Goal: Transaction & Acquisition: Obtain resource

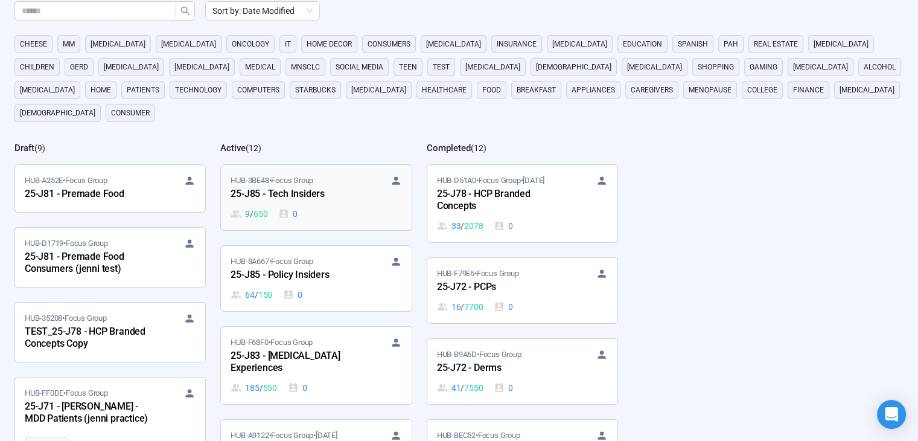
click at [296, 186] on div "25-J85 - Tech Insiders" at bounding box center [297, 194] width 133 height 16
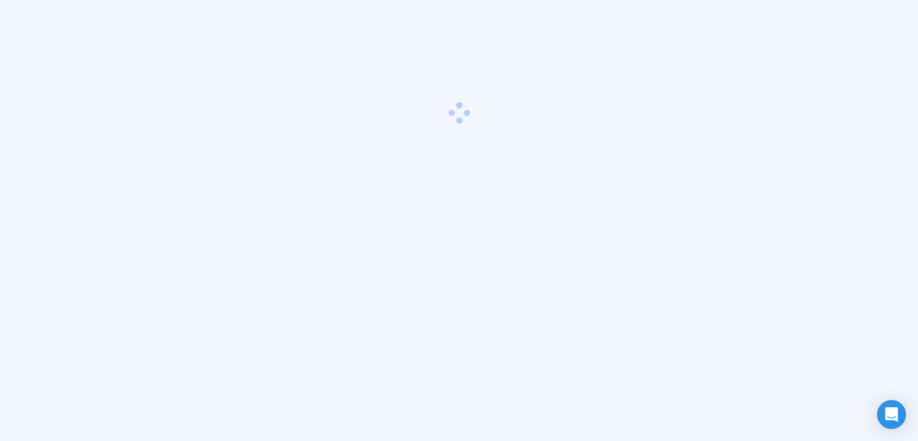
scroll to position [42, 0]
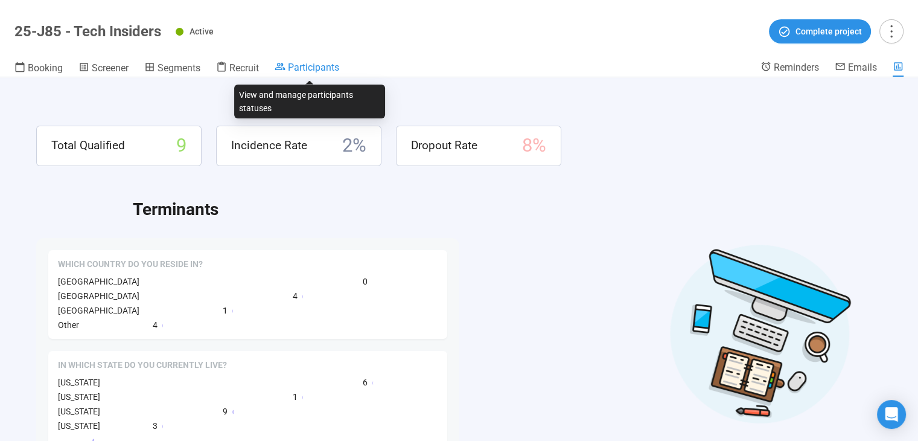
click at [313, 65] on span "Participants" at bounding box center [313, 67] width 51 height 11
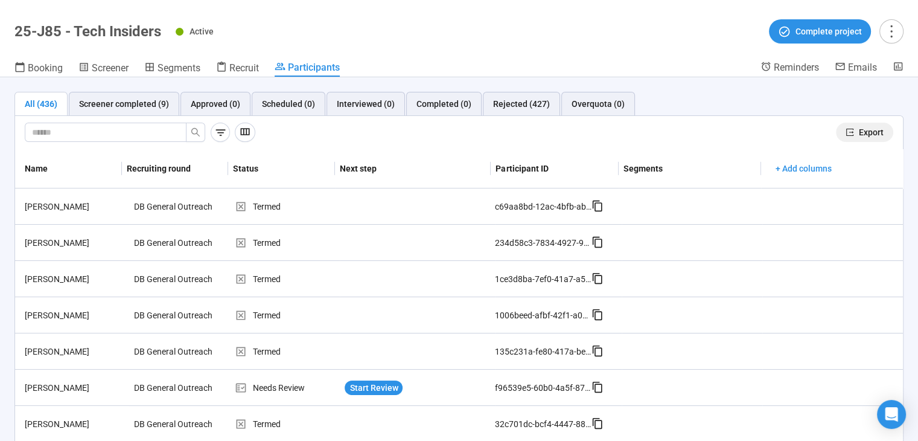
click at [859, 129] on span "Export" at bounding box center [871, 132] width 25 height 13
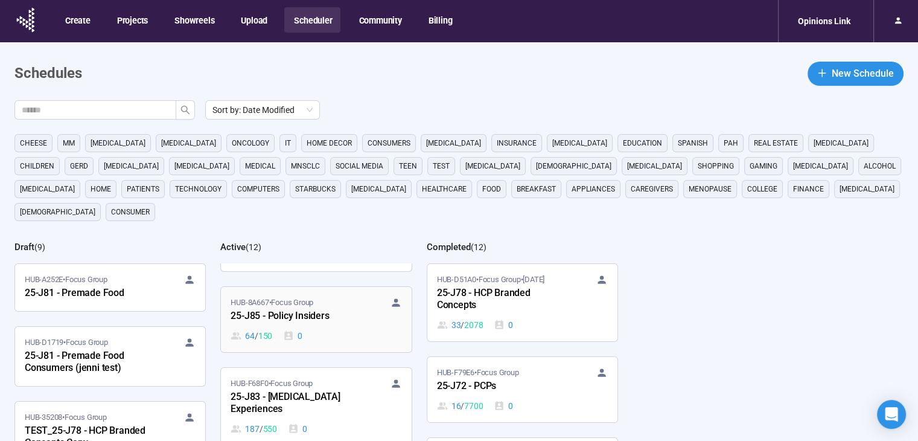
scroll to position [60, 0]
click at [305, 306] on div "25-J85 - Policy Insiders" at bounding box center [297, 314] width 133 height 16
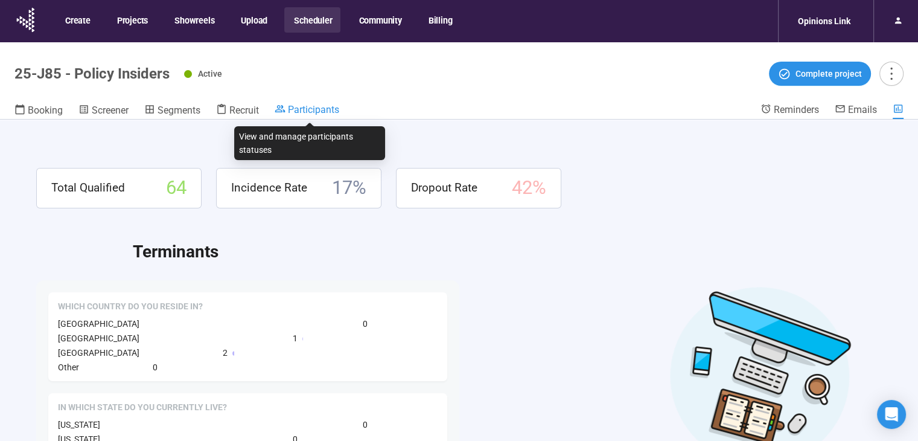
click at [316, 108] on span "Participants" at bounding box center [313, 109] width 51 height 11
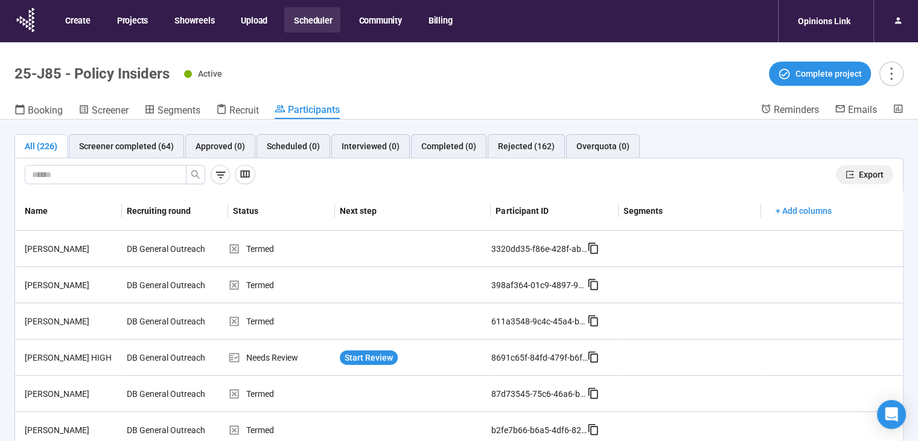
click at [859, 174] on span "Export" at bounding box center [871, 174] width 25 height 13
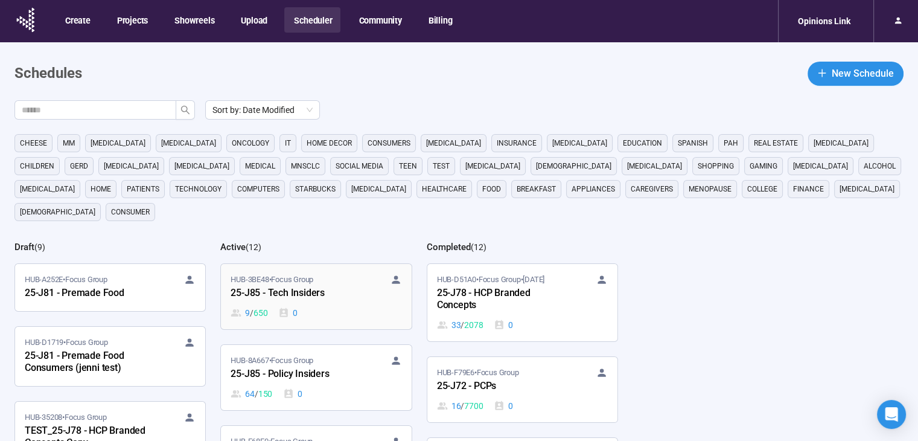
click at [290, 285] on div "25-J85 - Tech Insiders" at bounding box center [297, 293] width 133 height 16
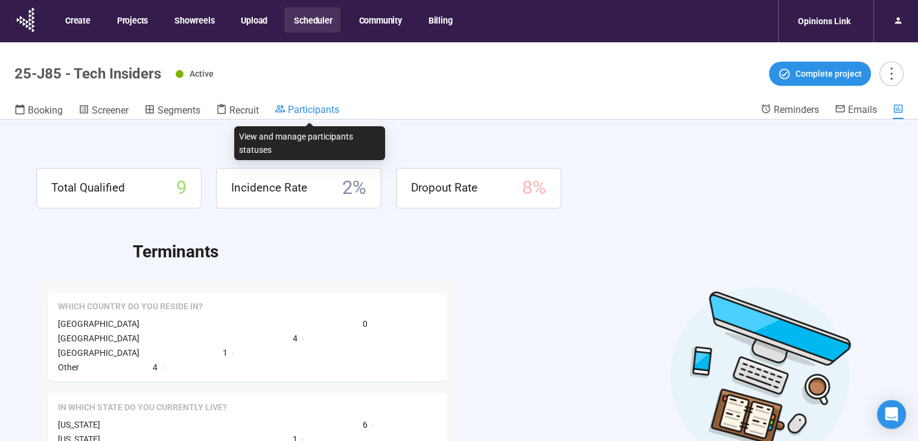
click at [322, 110] on span "Participants" at bounding box center [313, 109] width 51 height 11
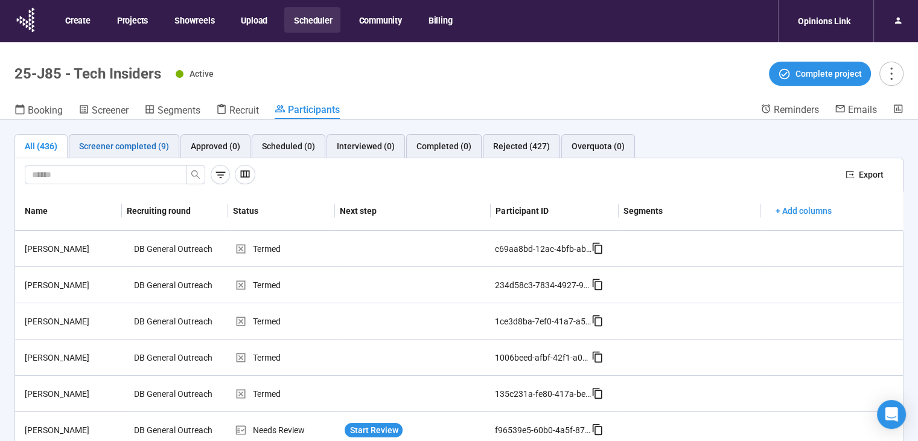
click at [128, 147] on div "Screener completed (9)" at bounding box center [124, 145] width 90 height 13
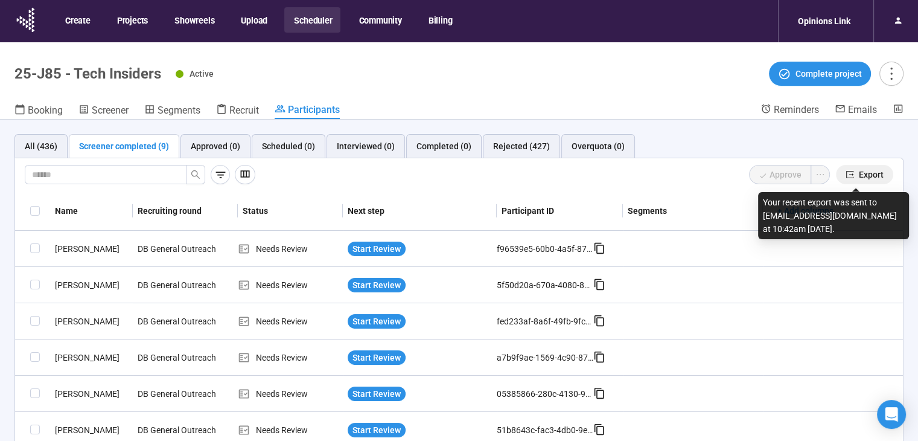
click at [864, 173] on span "Export" at bounding box center [871, 174] width 25 height 13
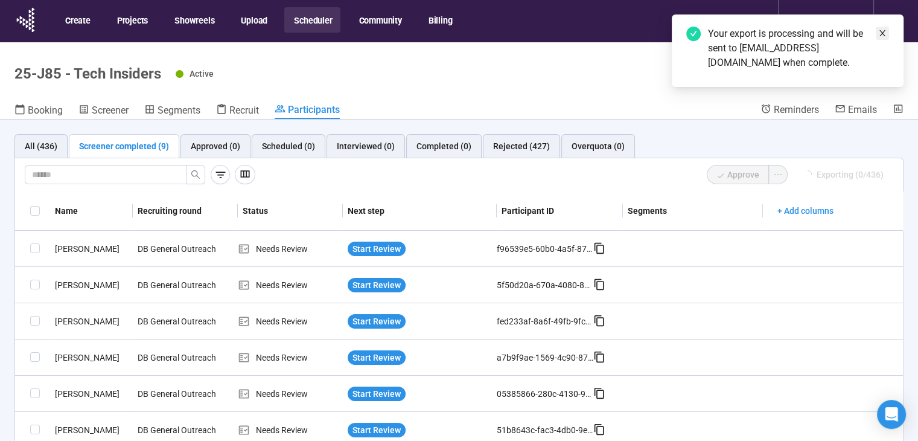
click at [879, 32] on icon "close" at bounding box center [882, 33] width 8 height 8
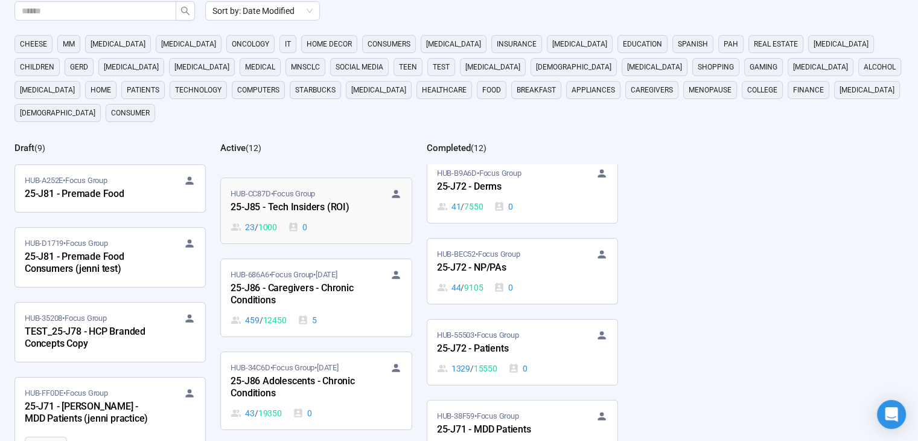
scroll to position [302, 0]
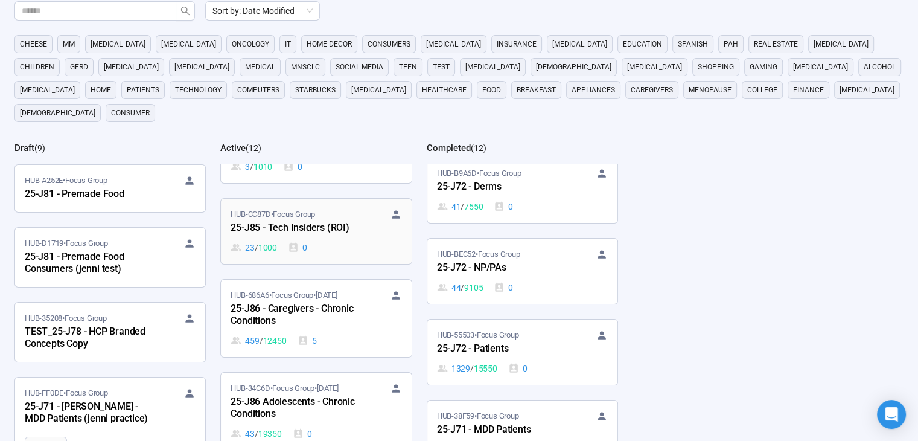
click at [296, 220] on div "25-J85 - Tech Insiders (ROI)" at bounding box center [297, 228] width 133 height 16
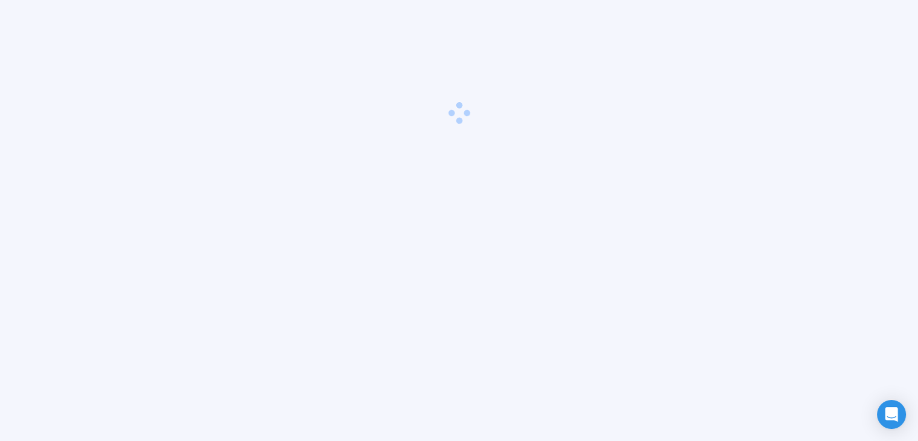
scroll to position [42, 0]
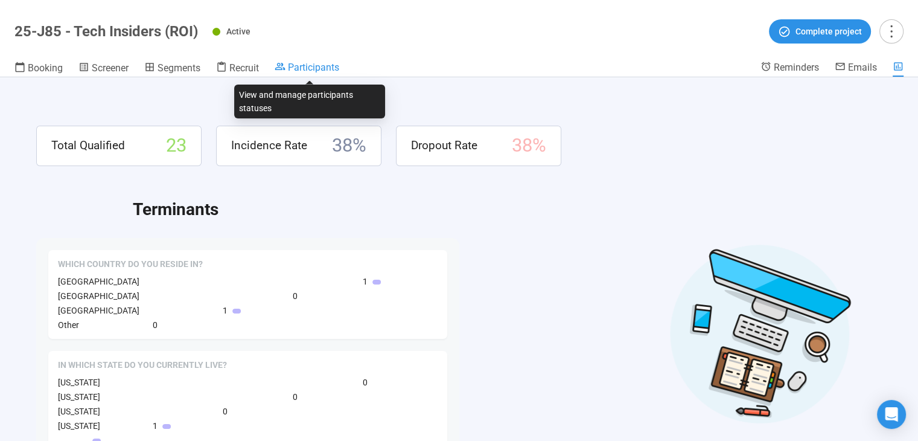
click at [325, 68] on span "Participants" at bounding box center [313, 67] width 51 height 11
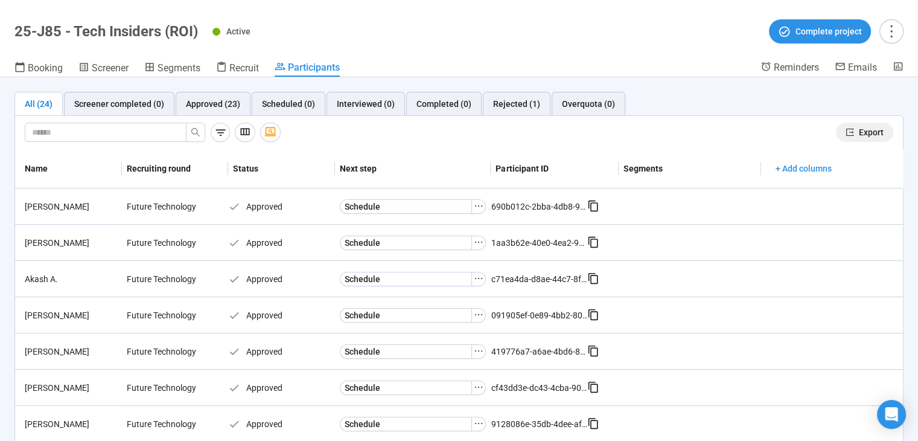
click at [859, 129] on span "Export" at bounding box center [871, 132] width 25 height 13
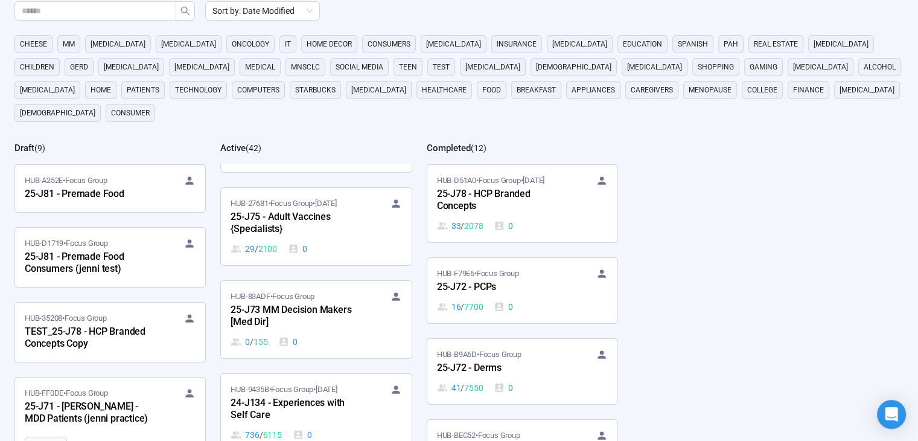
scroll to position [1569, 0]
